Goal: Task Accomplishment & Management: Use online tool/utility

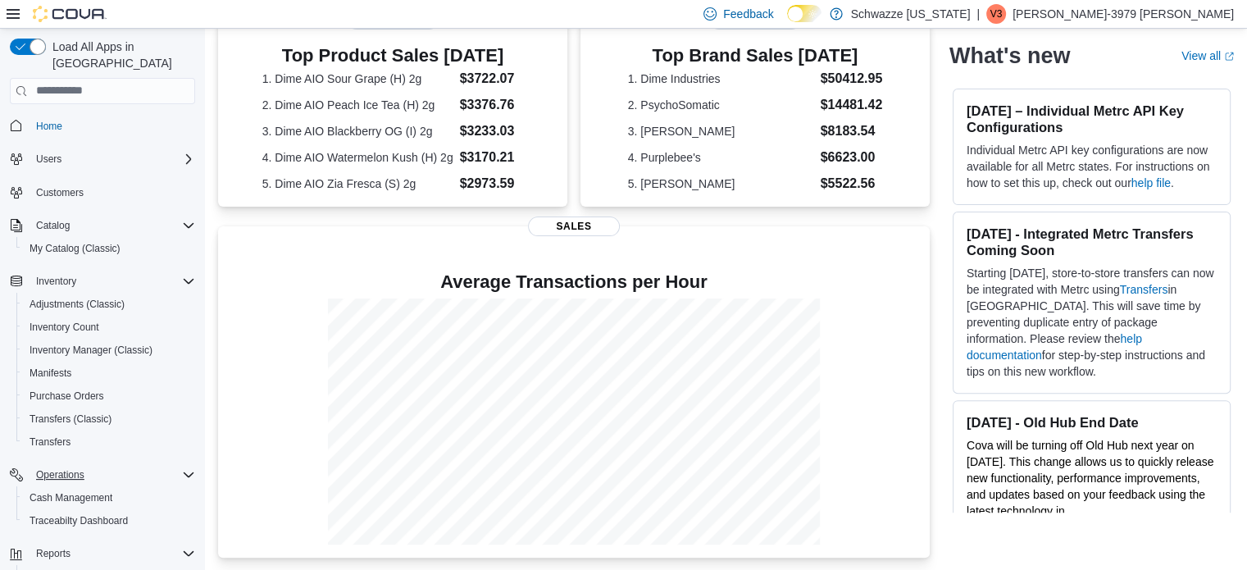
scroll to position [118, 0]
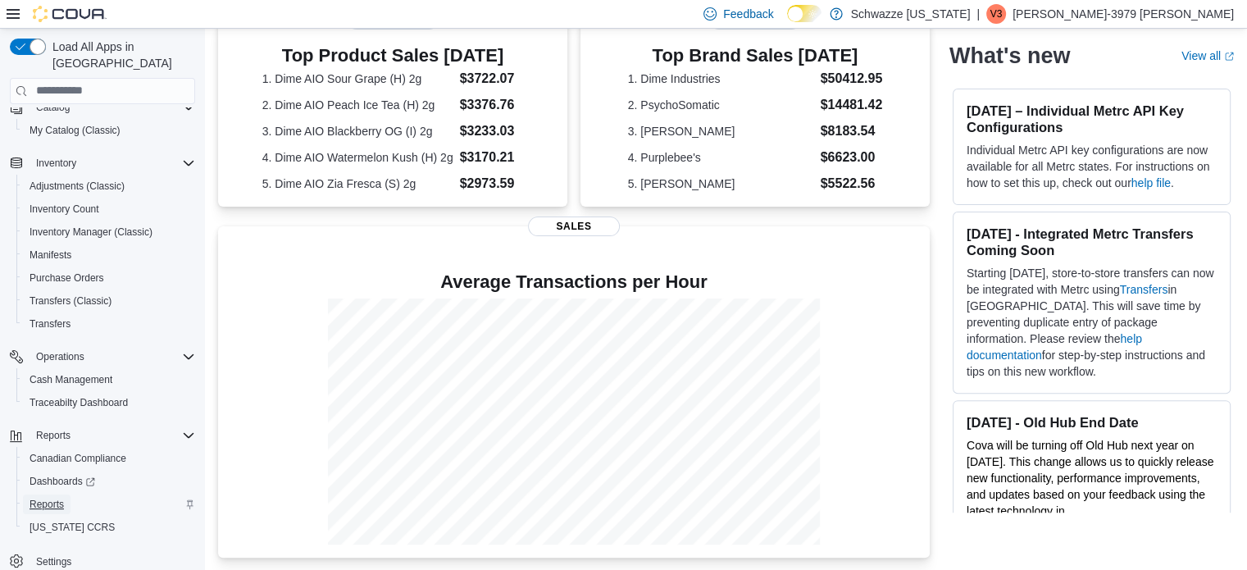
click at [51, 498] on span "Reports" at bounding box center [47, 504] width 34 height 13
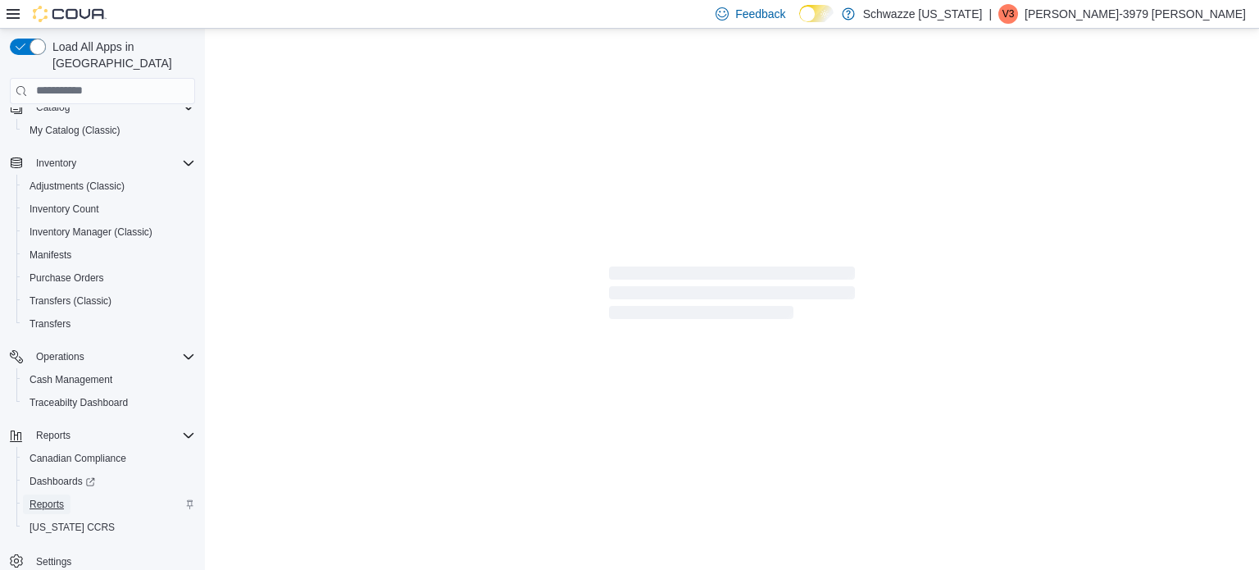
click at [51, 498] on span "Reports" at bounding box center [47, 504] width 34 height 13
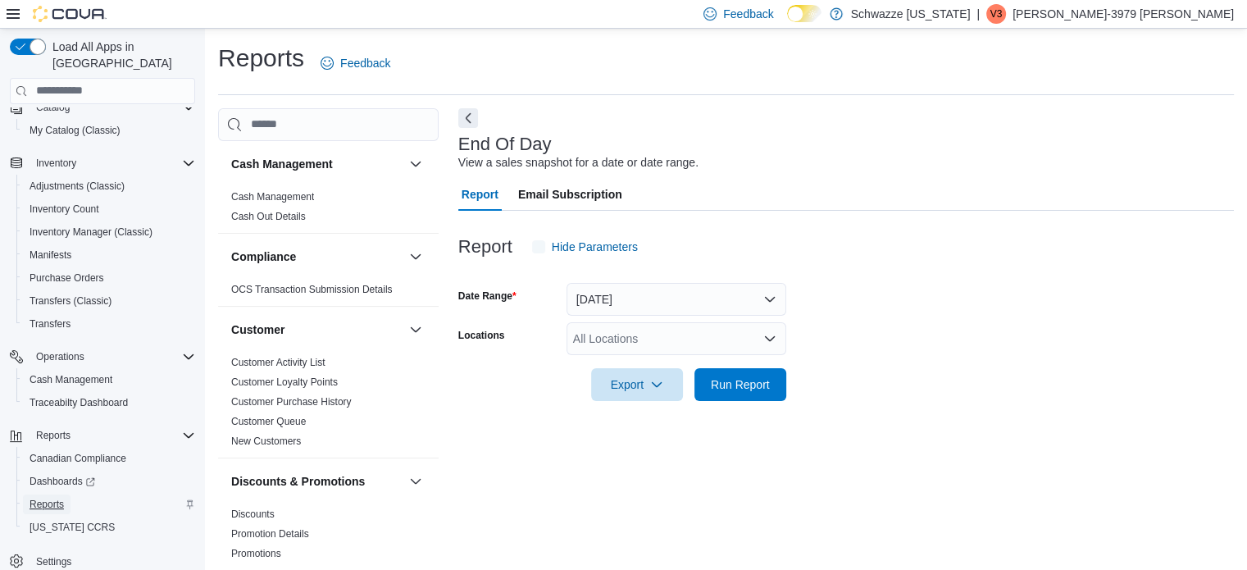
scroll to position [11, 0]
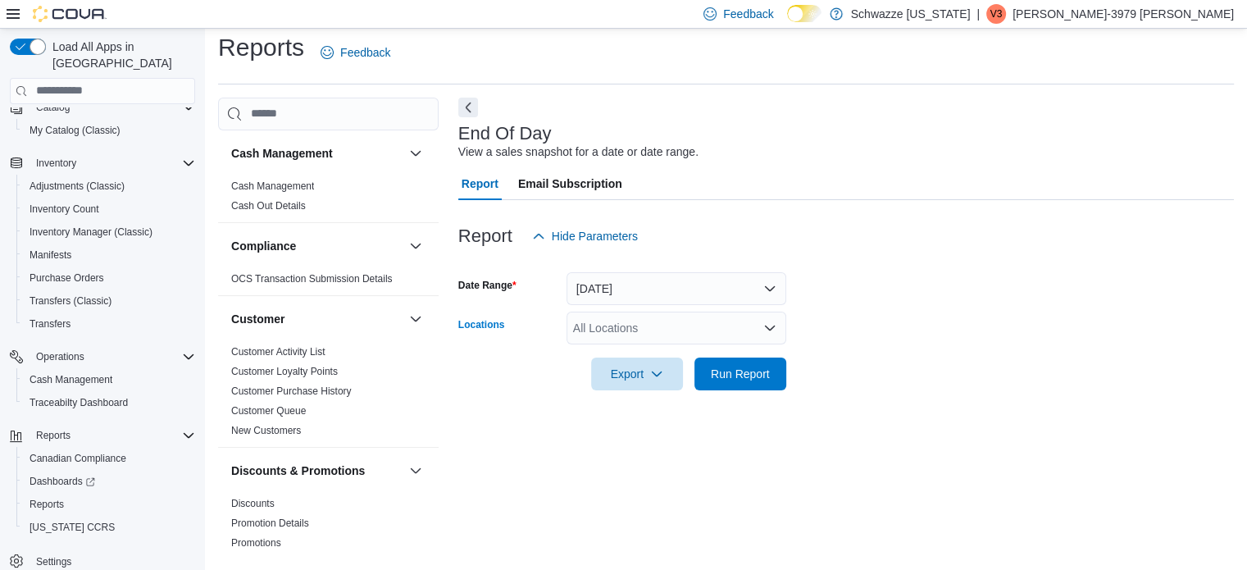
drag, startPoint x: 581, startPoint y: 320, endPoint x: 579, endPoint y: 332, distance: 12.4
click at [579, 332] on div "All Locations" at bounding box center [677, 328] width 220 height 33
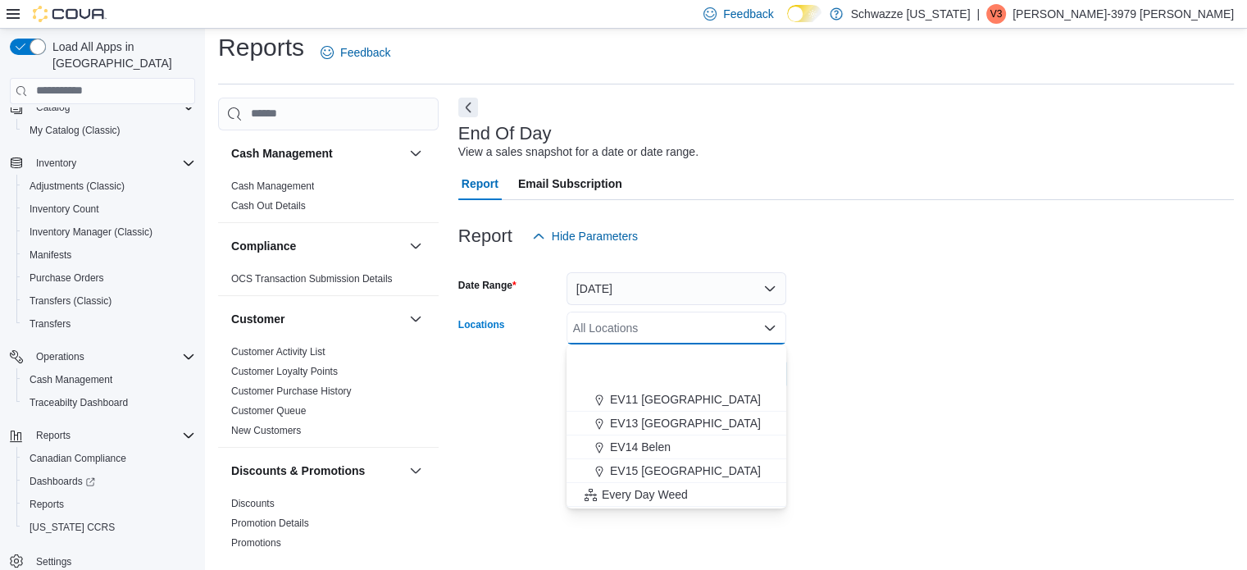
scroll to position [384, 0]
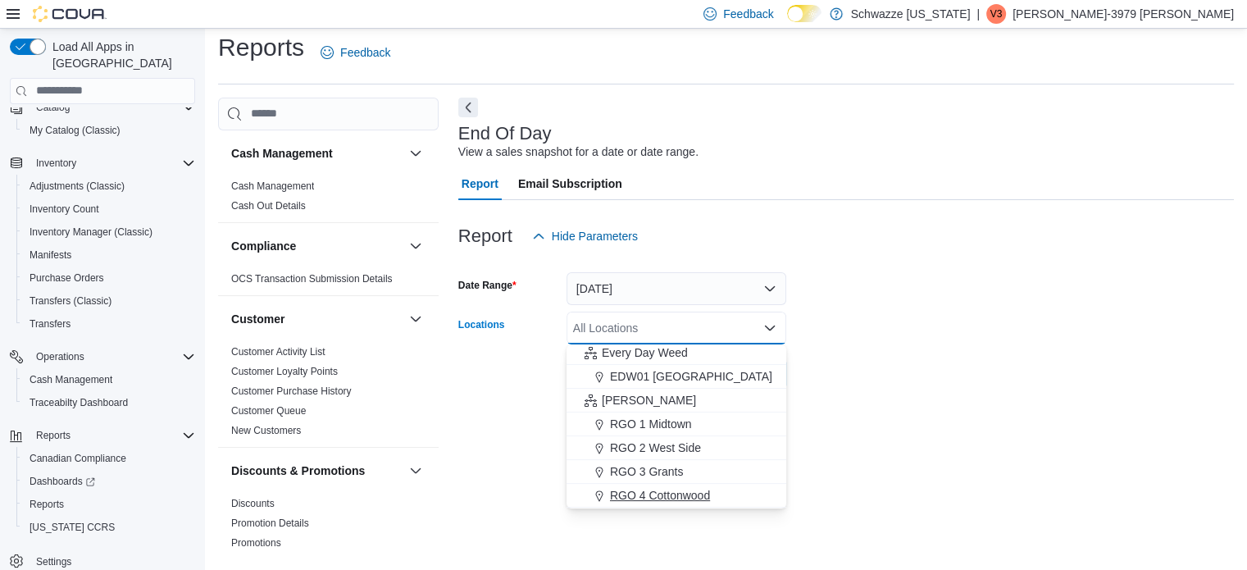
click at [622, 493] on span "RGO 4 Cottonwood" at bounding box center [660, 495] width 100 height 16
click at [986, 374] on form "Date Range [DATE] Locations RGO 4 Cottonwood Combo box. Selected. RGO 4 Cottonw…" at bounding box center [846, 322] width 776 height 138
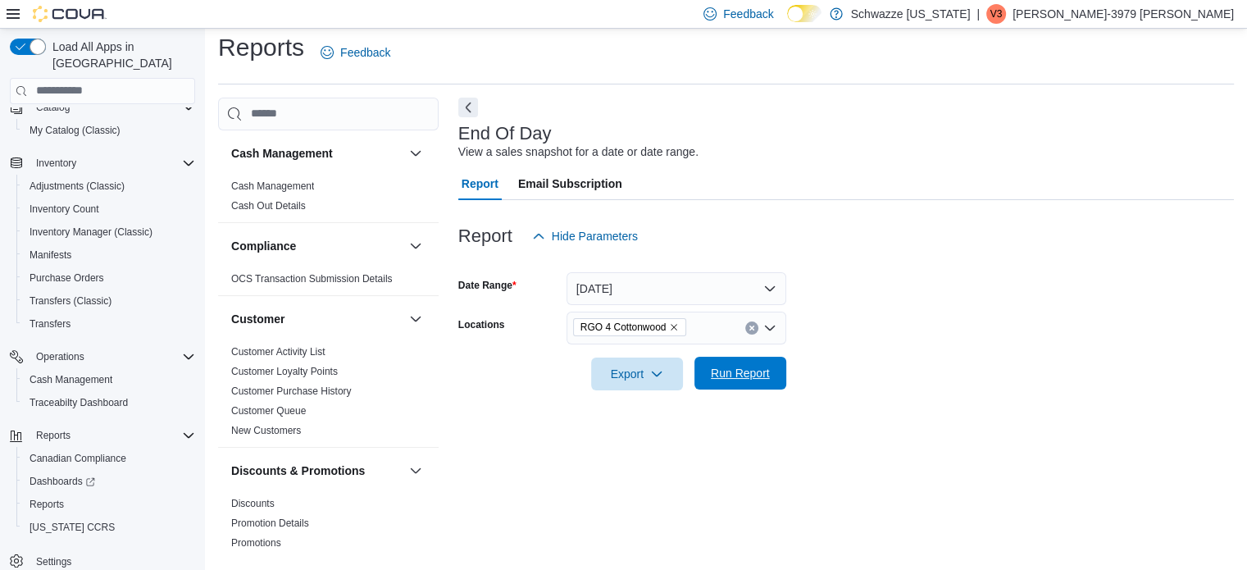
click at [715, 376] on span "Run Report" at bounding box center [740, 373] width 59 height 16
